Goal: Information Seeking & Learning: Learn about a topic

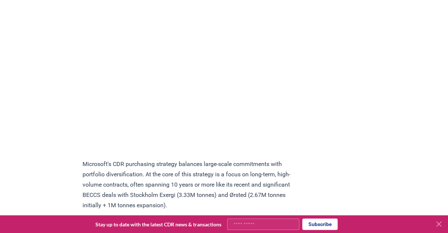
scroll to position [501, 0]
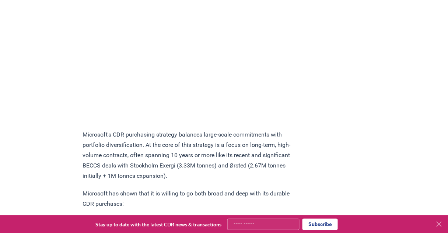
click at [171, 139] on p "Microsoft's CDR purchasing strategy balances large-scale commitments with portf…" at bounding box center [189, 156] width 215 height 52
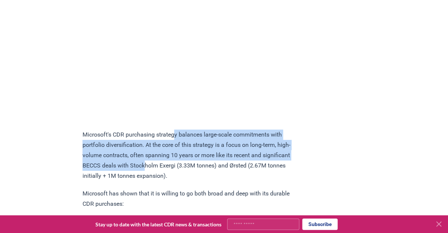
drag, startPoint x: 177, startPoint y: 136, endPoint x: 174, endPoint y: 176, distance: 40.3
click at [174, 176] on p "Microsoft's CDR purchasing strategy balances large-scale commitments with portf…" at bounding box center [189, 156] width 215 height 52
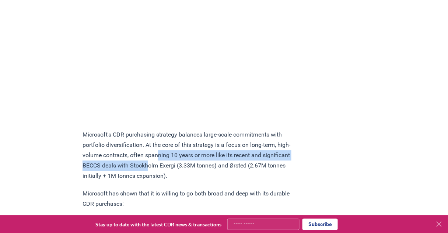
drag, startPoint x: 175, startPoint y: 164, endPoint x: 177, endPoint y: 150, distance: 14.2
click at [176, 151] on p "Microsoft's CDR purchasing strategy balances large-scale commitments with portf…" at bounding box center [189, 156] width 215 height 52
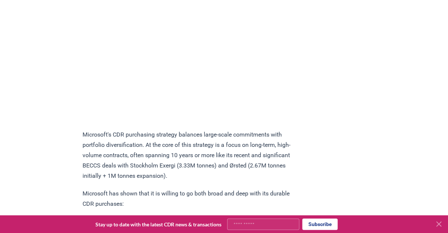
click at [178, 145] on p "Microsoft's CDR purchasing strategy balances large-scale commitments with portf…" at bounding box center [189, 156] width 215 height 52
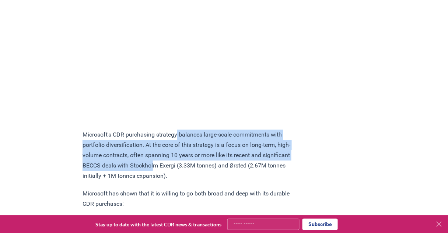
drag, startPoint x: 178, startPoint y: 139, endPoint x: 182, endPoint y: 175, distance: 35.9
click at [182, 175] on p "Microsoft's CDR purchasing strategy balances large-scale commitments with portf…" at bounding box center [189, 156] width 215 height 52
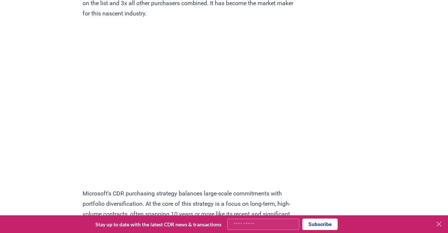
scroll to position [383, 0]
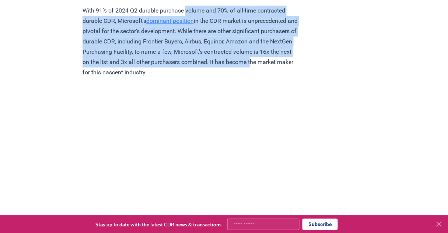
drag, startPoint x: 190, startPoint y: 8, endPoint x: 182, endPoint y: 70, distance: 62.4
click at [182, 70] on p "With 91% of 2024 Q2 durable purchase volume and 70% of all-time contracted dura…" at bounding box center [189, 42] width 215 height 72
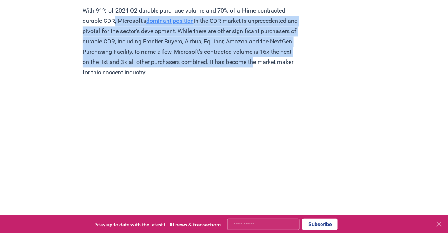
drag, startPoint x: 183, startPoint y: 72, endPoint x: 116, endPoint y: 15, distance: 87.5
click at [116, 15] on p "With 91% of 2024 Q2 durable purchase volume and 70% of all-time contracted dura…" at bounding box center [189, 42] width 215 height 72
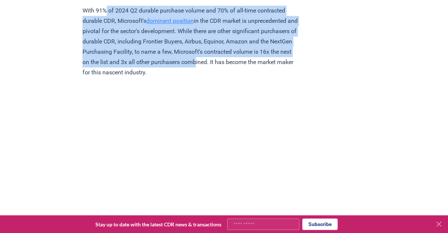
drag, startPoint x: 106, startPoint y: 7, endPoint x: 126, endPoint y: 73, distance: 68.6
click at [126, 73] on p "With 91% of 2024 Q2 durable purchase volume and 70% of all-time contracted dura…" at bounding box center [189, 42] width 215 height 72
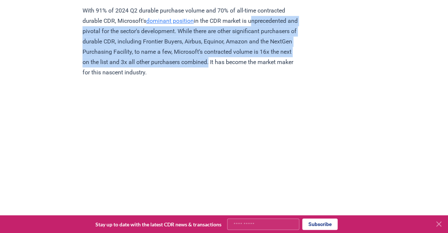
drag, startPoint x: 126, startPoint y: 73, endPoint x: 93, endPoint y: 20, distance: 61.8
click at [93, 20] on p "With 91% of 2024 Q2 durable purchase volume and 70% of all-time contracted dura…" at bounding box center [189, 42] width 215 height 72
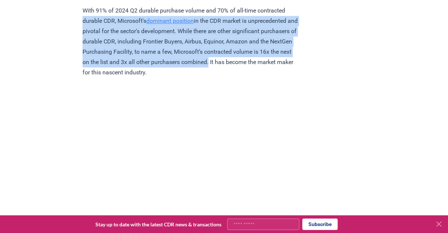
click at [93, 20] on p "With 91% of 2024 Q2 durable purchase volume and 70% of all-time contracted dura…" at bounding box center [189, 42] width 215 height 72
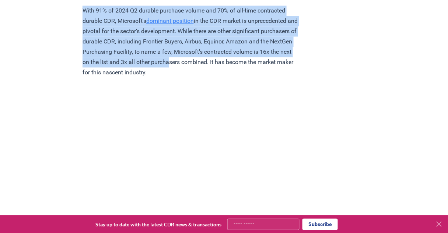
drag, startPoint x: 79, startPoint y: 2, endPoint x: 99, endPoint y: 73, distance: 73.2
click at [99, 73] on p "With 91% of 2024 Q2 durable purchase volume and 70% of all-time contracted dura…" at bounding box center [189, 42] width 215 height 72
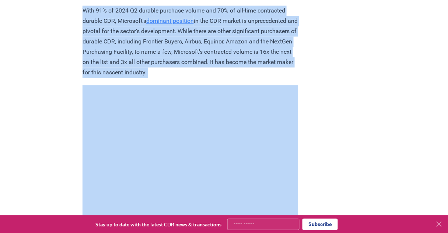
drag, startPoint x: 100, startPoint y: 87, endPoint x: 65, endPoint y: 6, distance: 88.3
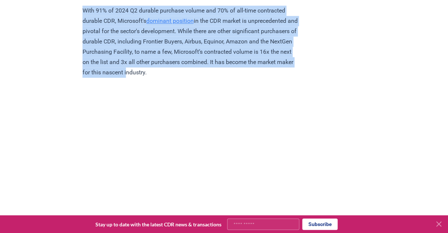
drag, startPoint x: 67, startPoint y: 11, endPoint x: 81, endPoint y: 78, distance: 68.2
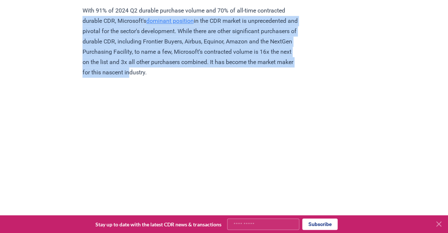
drag, startPoint x: 83, startPoint y: 82, endPoint x: 64, endPoint y: 17, distance: 68.4
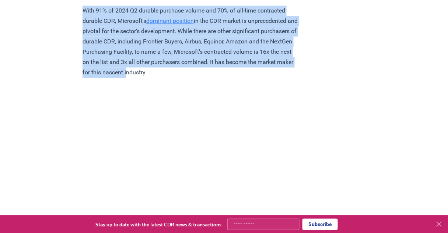
drag, startPoint x: 66, startPoint y: 13, endPoint x: 77, endPoint y: 81, distance: 69.0
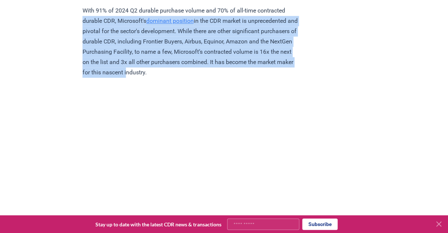
drag, startPoint x: 78, startPoint y: 85, endPoint x: 60, endPoint y: 17, distance: 70.5
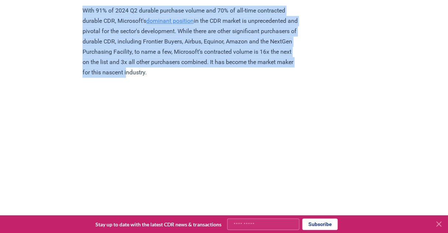
drag, startPoint x: 62, startPoint y: 13, endPoint x: 71, endPoint y: 77, distance: 64.8
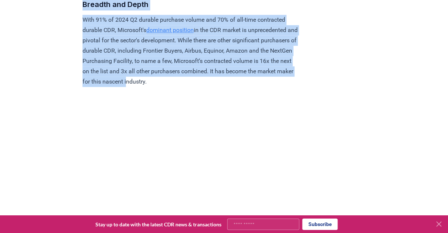
drag, startPoint x: 73, startPoint y: 82, endPoint x: 58, endPoint y: 1, distance: 82.4
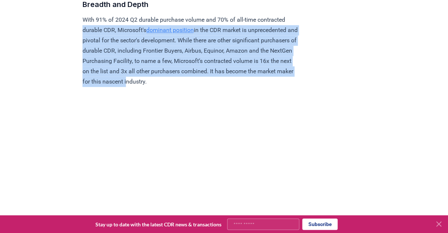
drag, startPoint x: 65, startPoint y: 26, endPoint x: 75, endPoint y: 90, distance: 64.9
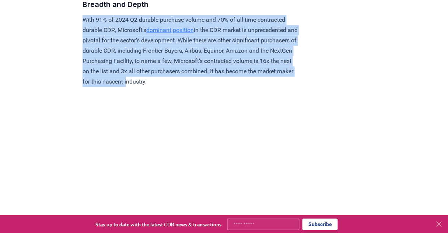
drag, startPoint x: 77, startPoint y: 94, endPoint x: 64, endPoint y: 8, distance: 87.2
drag, startPoint x: 67, startPoint y: 15, endPoint x: 70, endPoint y: 93, distance: 77.4
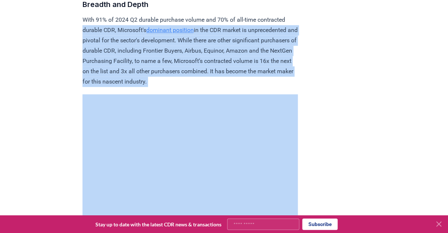
drag, startPoint x: 71, startPoint y: 95, endPoint x: 60, endPoint y: 28, distance: 68.2
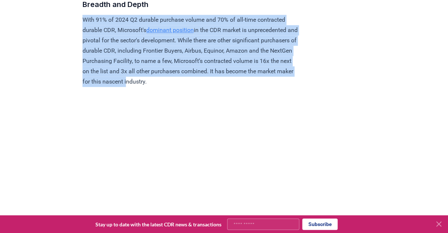
drag, startPoint x: 62, startPoint y: 17, endPoint x: 72, endPoint y: 93, distance: 77.0
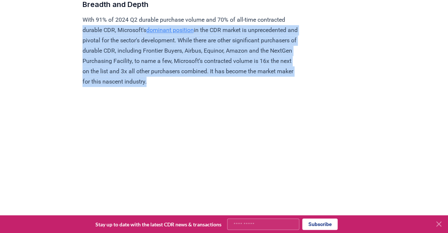
drag, startPoint x: 72, startPoint y: 93, endPoint x: 56, endPoint y: 25, distance: 70.0
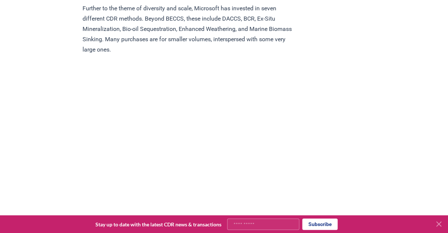
scroll to position [904, 0]
